Goal: Complete application form: Complete application form

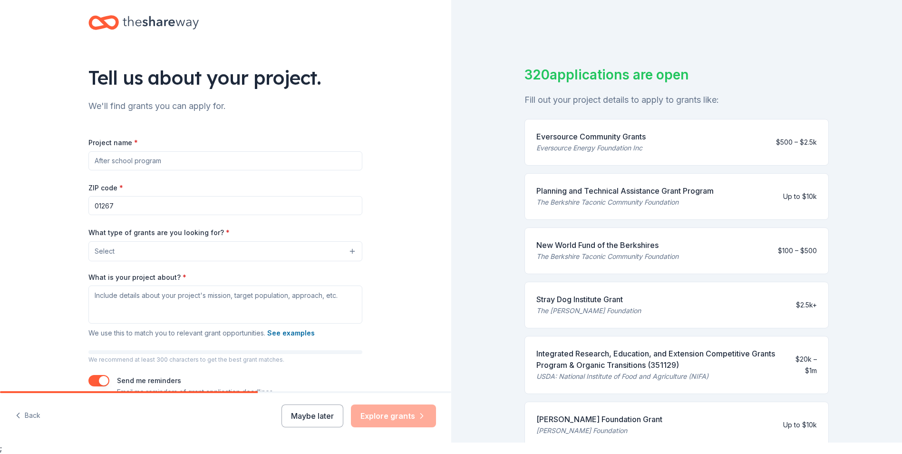
scroll to position [222, 0]
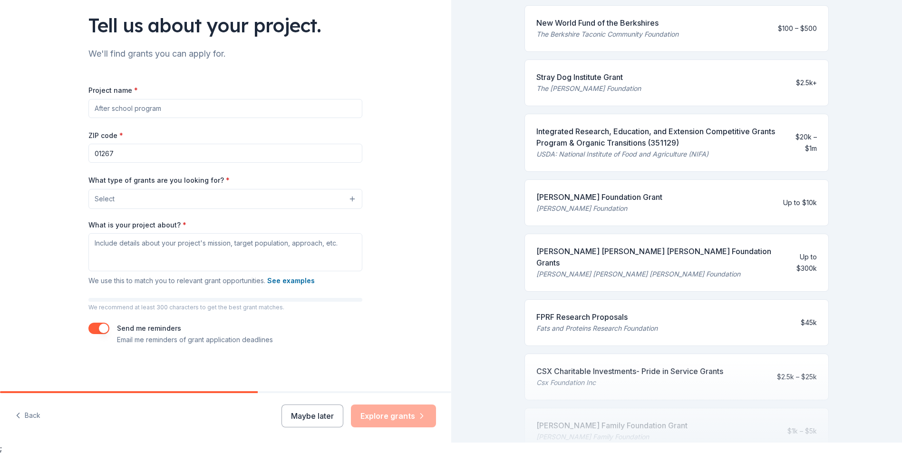
drag, startPoint x: 196, startPoint y: 105, endPoint x: 167, endPoint y: 105, distance: 28.1
click at [168, 105] on input "Project name *" at bounding box center [225, 108] width 274 height 19
drag, startPoint x: 157, startPoint y: 108, endPoint x: 100, endPoint y: 113, distance: 56.8
click at [100, 113] on input "Project name *" at bounding box center [225, 108] width 274 height 19
type input "EAT AND READ"
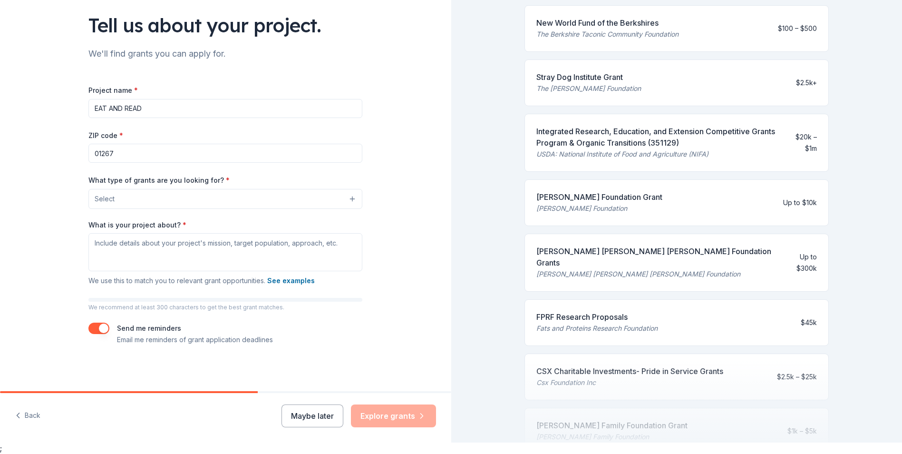
click at [121, 154] on input "01267" at bounding box center [225, 153] width 274 height 19
drag, startPoint x: 120, startPoint y: 154, endPoint x: 86, endPoint y: 157, distance: 34.8
click at [88, 157] on input "01267" at bounding box center [225, 153] width 274 height 19
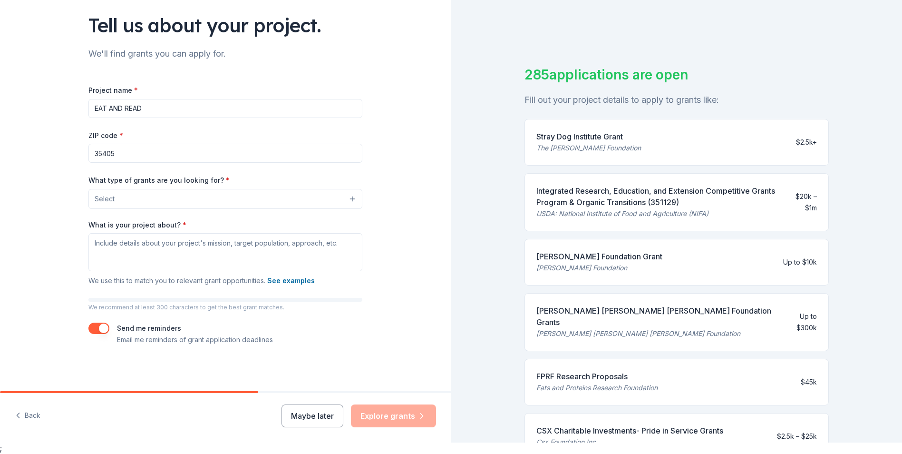
type input "35405"
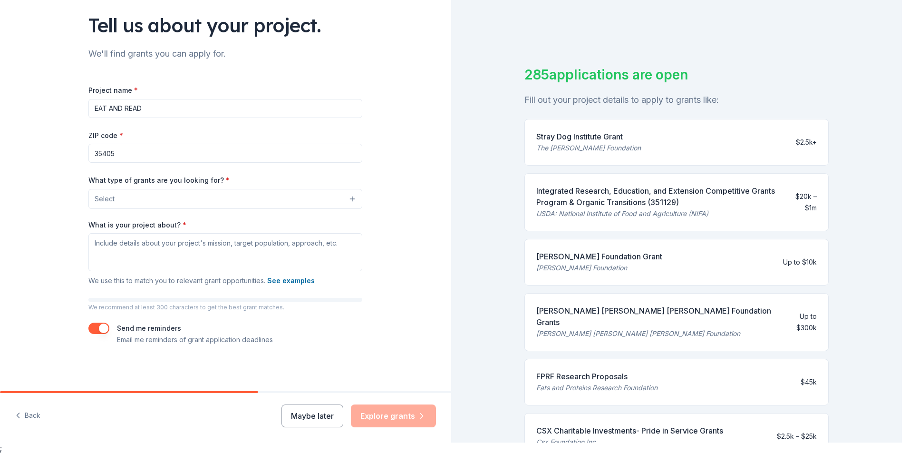
click at [351, 197] on button "Select" at bounding box center [225, 199] width 274 height 20
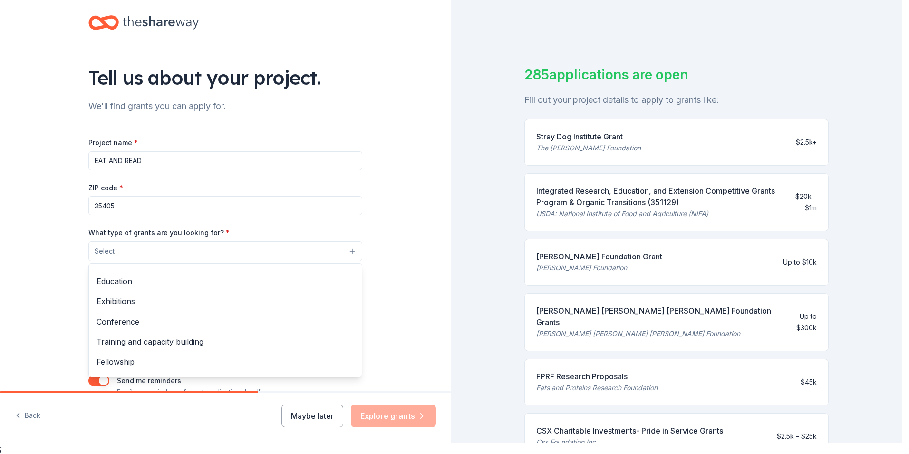
scroll to position [112, 0]
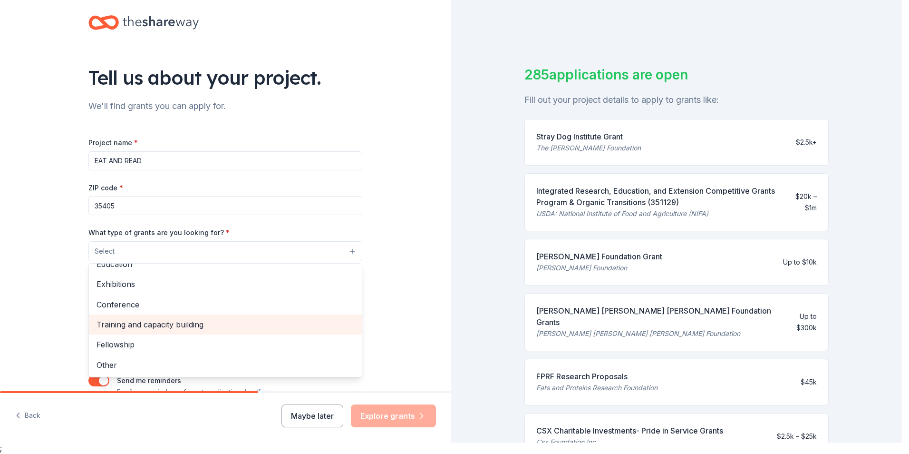
click at [239, 324] on span "Training and capacity building" at bounding box center [226, 324] width 258 height 12
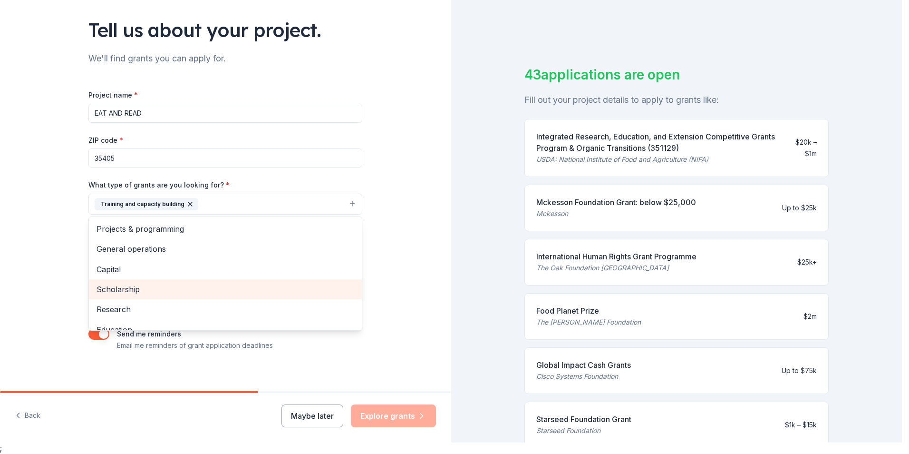
scroll to position [0, 0]
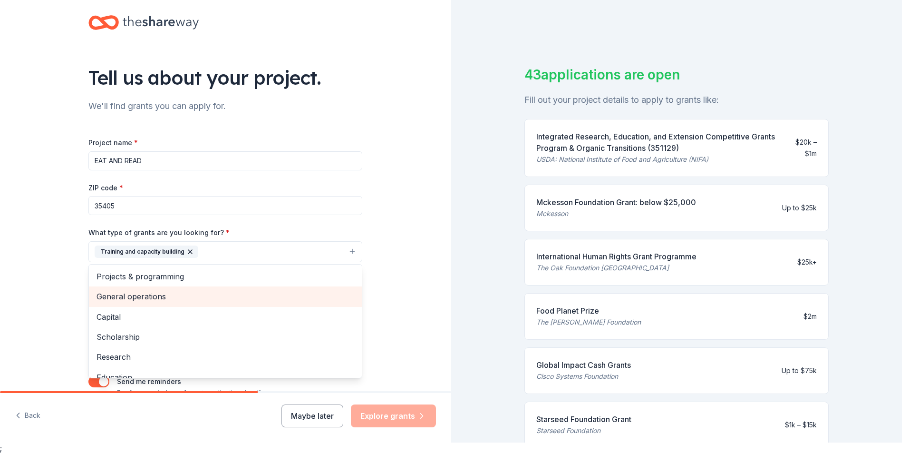
click at [157, 298] on span "General operations" at bounding box center [226, 296] width 258 height 12
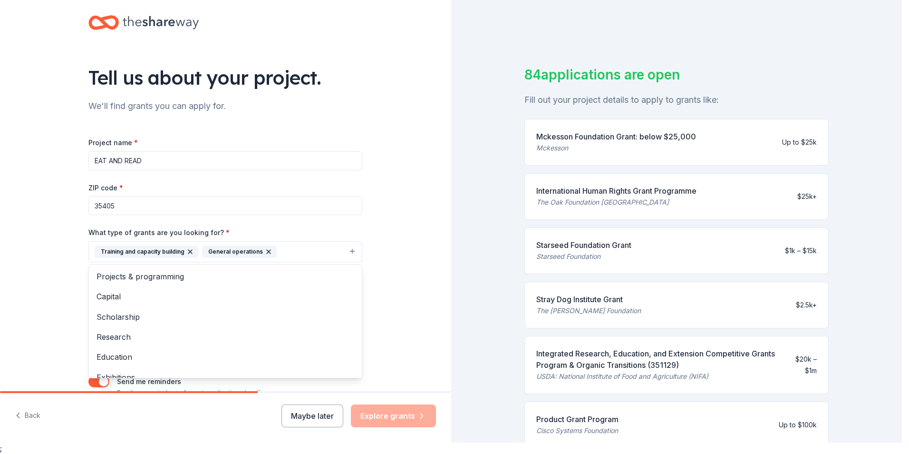
click at [388, 267] on div "Tell us about your project. We'll find grants you can apply for. Project name *…" at bounding box center [225, 217] width 451 height 456
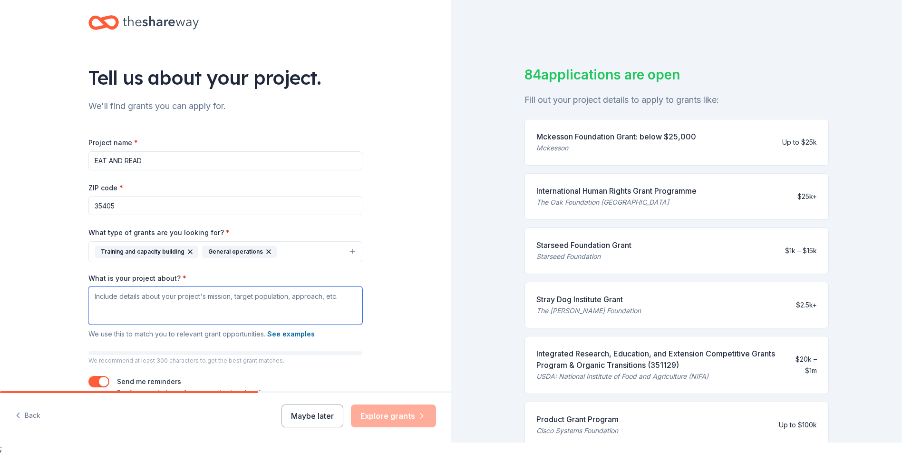
click at [247, 305] on textarea "What is your project about? *" at bounding box center [225, 305] width 274 height 38
drag, startPoint x: 334, startPoint y: 296, endPoint x: 224, endPoint y: 295, distance: 110.8
click at [224, 295] on textarea "What is your project about? *" at bounding box center [225, 305] width 274 height 38
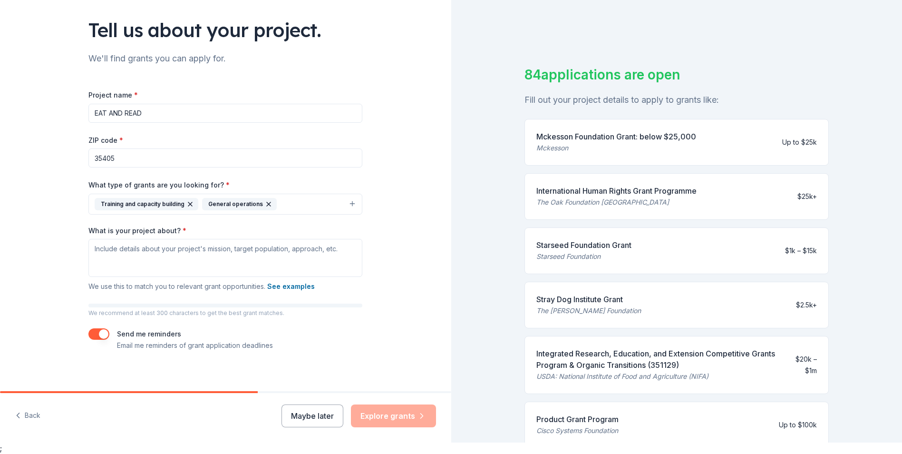
click at [153, 114] on input "EAT AND READ" at bounding box center [225, 113] width 274 height 19
type input "EAT AND READ bridging food insecurity and illeteracy."
